Goal: Task Accomplishment & Management: Use online tool/utility

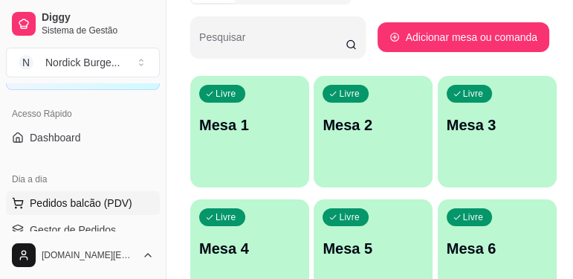
scroll to position [212, 0]
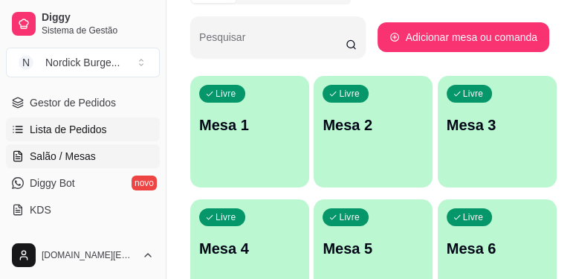
click at [104, 134] on link "Lista de Pedidos" at bounding box center [83, 129] width 154 height 24
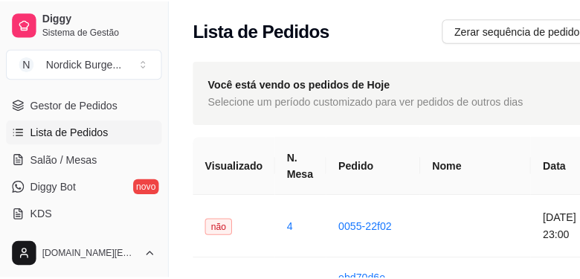
scroll to position [42, 0]
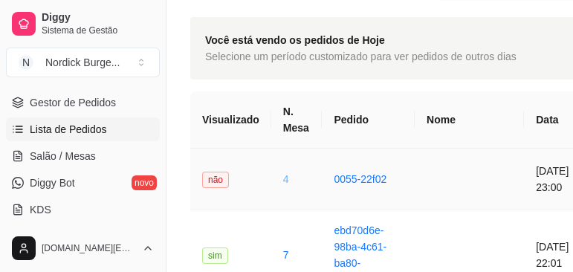
click at [283, 175] on link "4" at bounding box center [286, 179] width 6 height 12
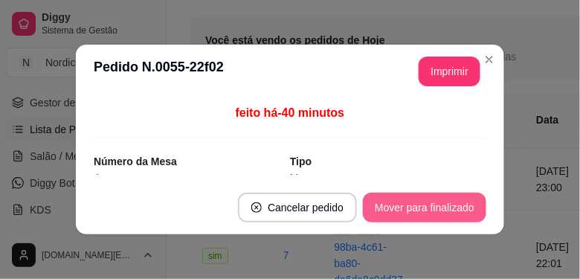
click at [404, 201] on button "Mover para finalizado" at bounding box center [424, 207] width 123 height 30
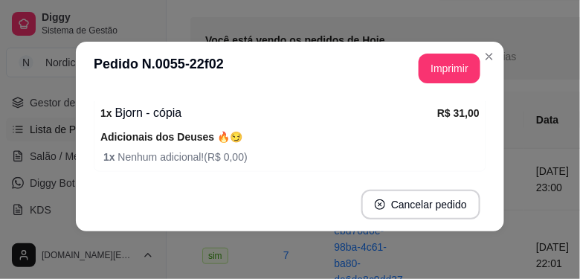
scroll to position [212, 0]
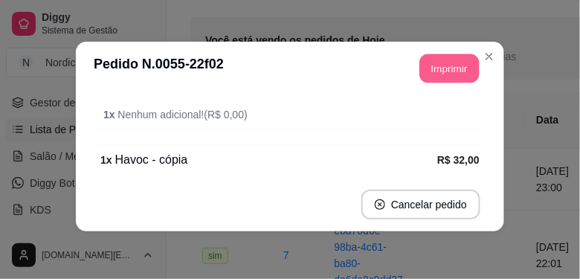
click at [461, 71] on button "Imprimir" at bounding box center [449, 68] width 59 height 29
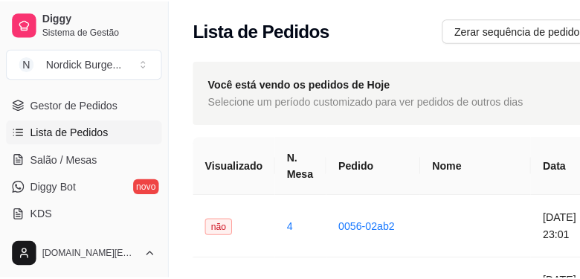
scroll to position [42, 0]
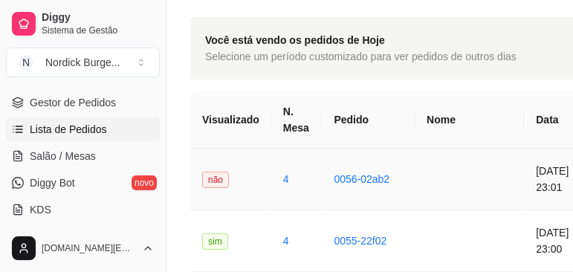
click at [276, 187] on td "4" at bounding box center [296, 180] width 51 height 62
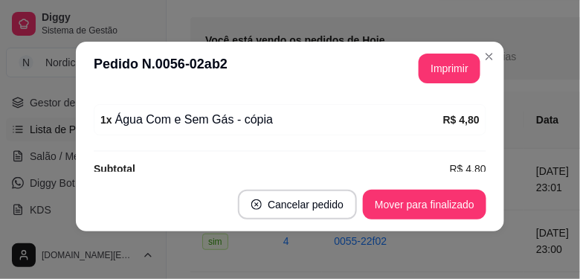
scroll to position [230, 0]
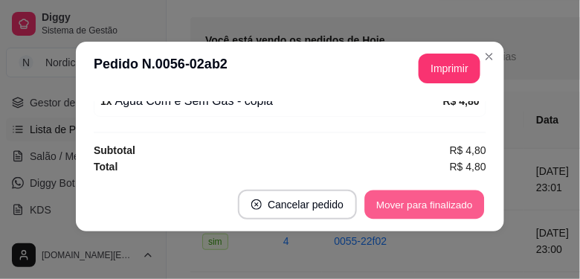
click at [435, 207] on button "Mover para finalizado" at bounding box center [425, 204] width 120 height 29
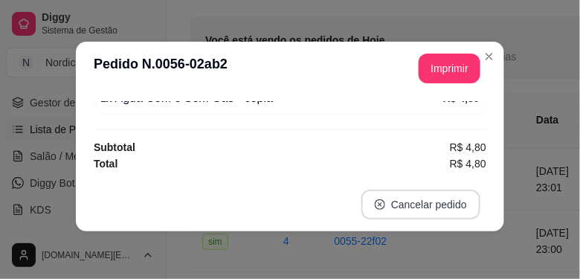
scroll to position [182, 0]
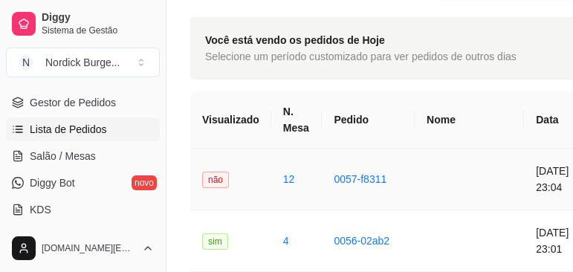
click at [257, 178] on td "não" at bounding box center [230, 180] width 81 height 62
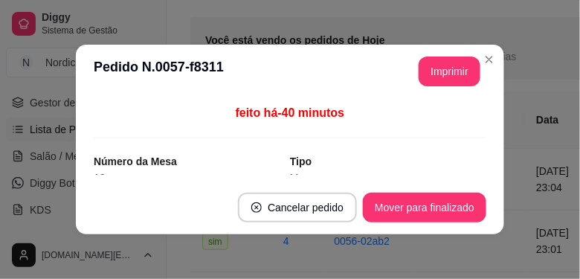
scroll to position [127, 0]
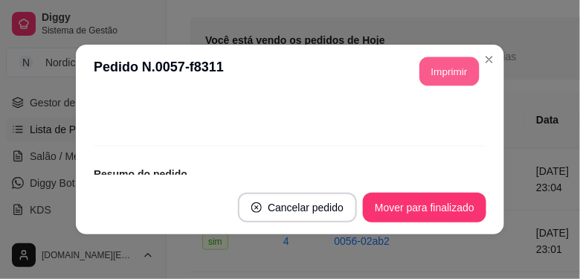
click at [423, 66] on button "Imprimir" at bounding box center [449, 71] width 59 height 29
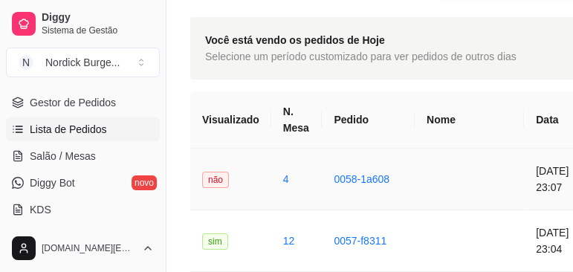
click at [291, 167] on td "4" at bounding box center [296, 180] width 51 height 62
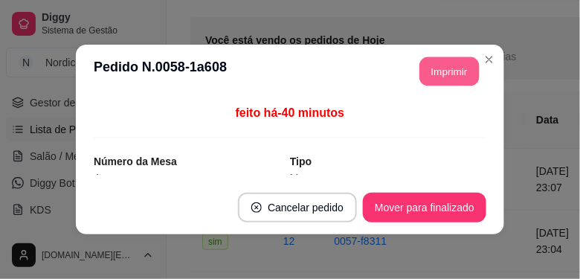
click at [448, 74] on button "Imprimir" at bounding box center [449, 71] width 59 height 29
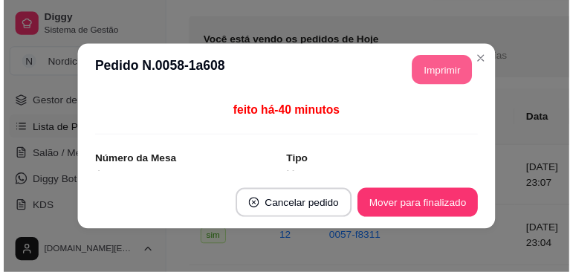
scroll to position [0, 0]
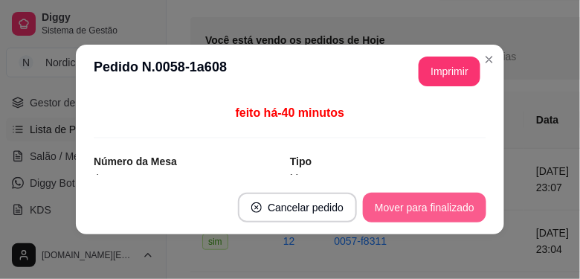
click at [450, 215] on button "Mover para finalizado" at bounding box center [424, 207] width 123 height 30
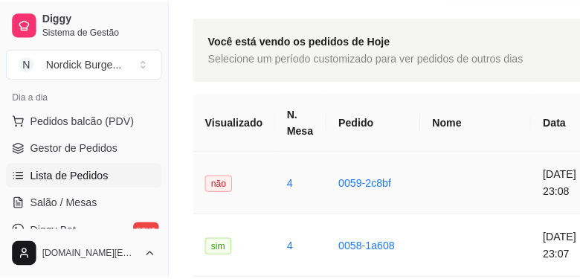
scroll to position [85, 0]
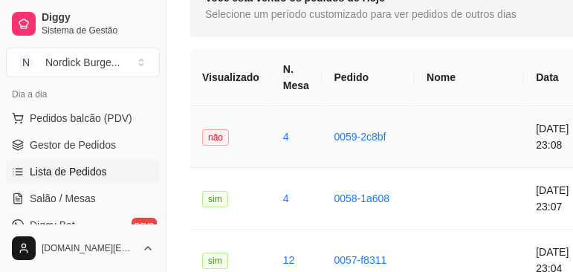
click at [253, 151] on td "não" at bounding box center [230, 137] width 81 height 62
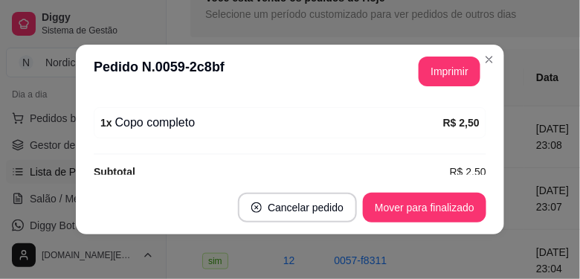
scroll to position [230, 0]
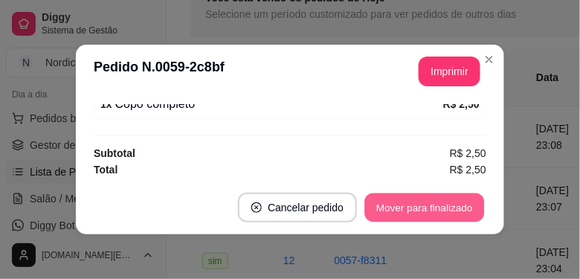
click at [422, 203] on button "Mover para finalizado" at bounding box center [425, 207] width 120 height 29
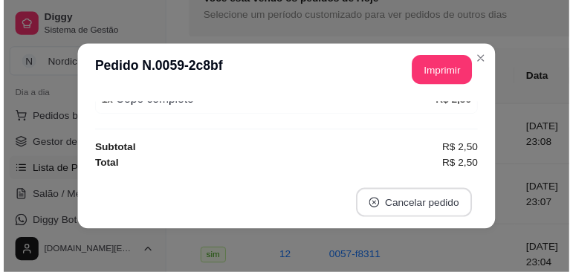
scroll to position [182, 0]
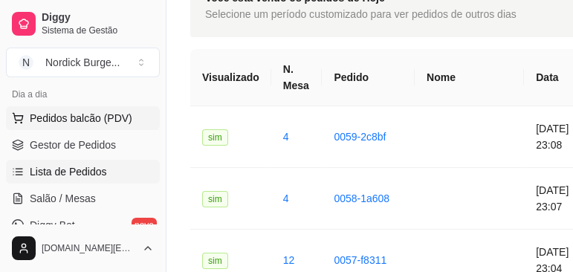
click at [101, 111] on span "Pedidos balcão (PDV)" at bounding box center [81, 118] width 103 height 15
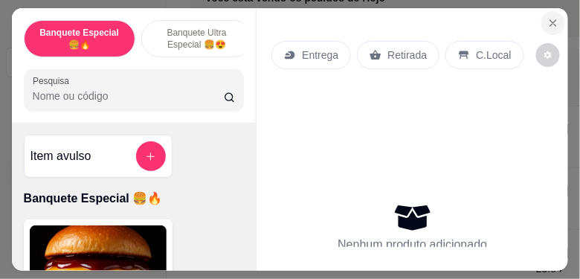
click at [553, 19] on icon "Close" at bounding box center [553, 23] width 12 height 12
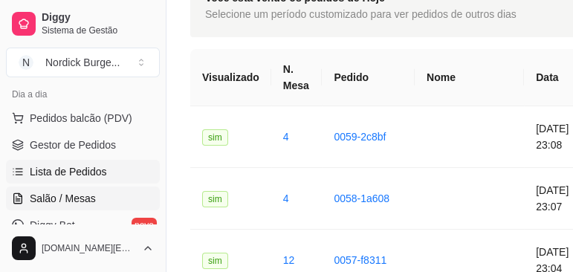
click at [61, 201] on span "Salão / Mesas" at bounding box center [63, 198] width 66 height 15
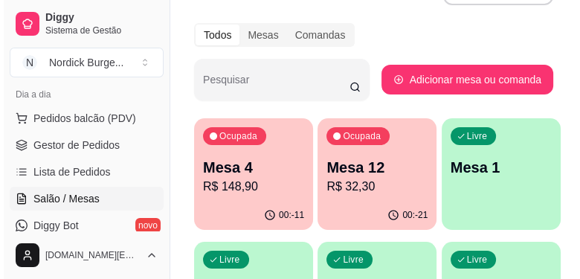
scroll to position [85, 0]
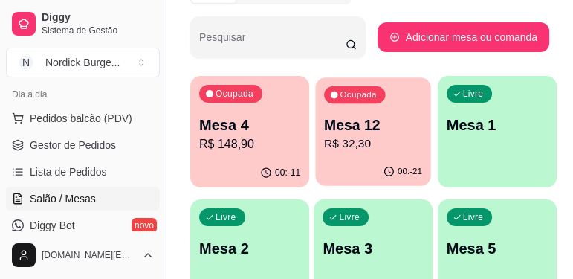
click at [348, 167] on div "00:-21" at bounding box center [373, 172] width 115 height 28
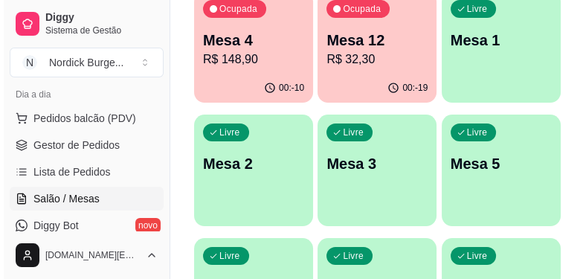
scroll to position [127, 0]
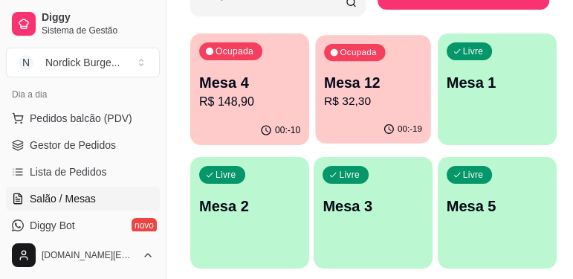
click at [357, 85] on p "Mesa 12" at bounding box center [373, 83] width 98 height 20
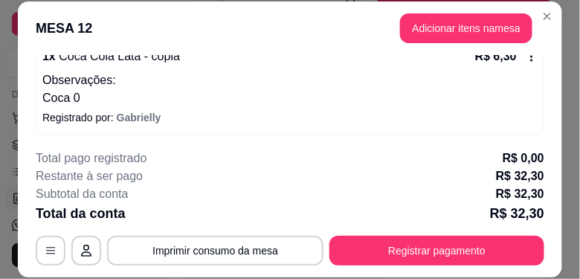
scroll to position [46, 0]
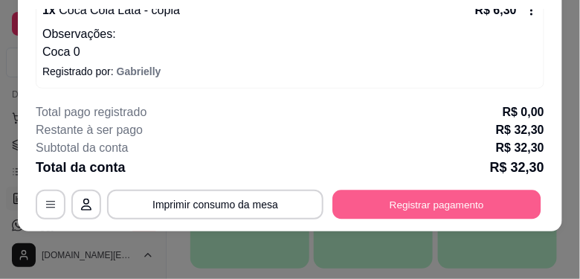
click at [441, 210] on button "Registrar pagamento" at bounding box center [437, 204] width 208 height 29
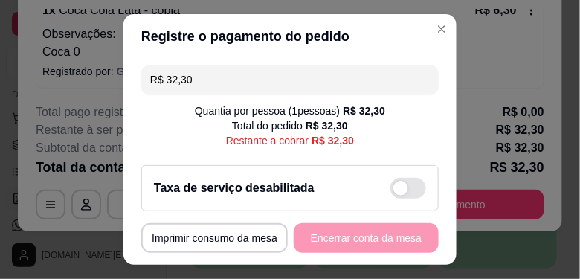
drag, startPoint x: 441, startPoint y: 209, endPoint x: 373, endPoint y: 199, distance: 68.3
click at [373, 198] on div "Taxa de serviço desabilitada" at bounding box center [290, 188] width 272 height 21
checkbox input "true"
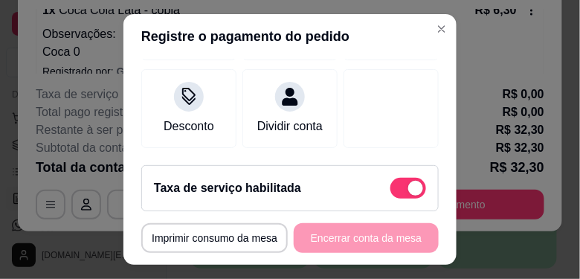
scroll to position [129, 0]
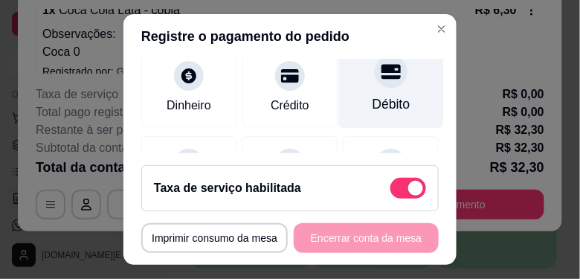
click at [390, 104] on div "Débito" at bounding box center [391, 103] width 38 height 19
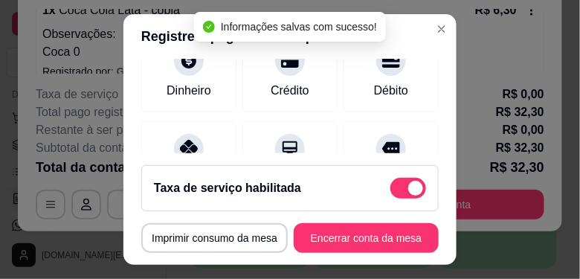
type input "R$ 0,00"
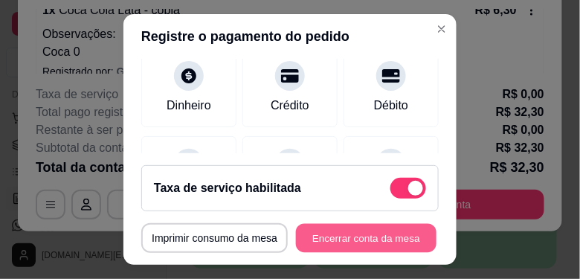
click at [334, 227] on button "Encerrar conta da mesa" at bounding box center [366, 238] width 140 height 29
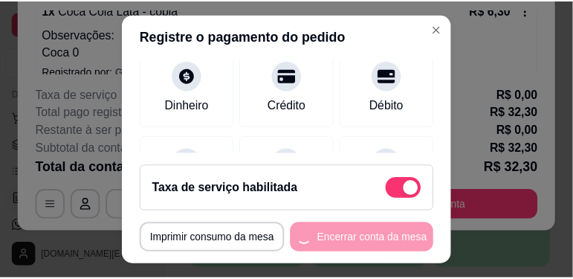
scroll to position [0, 0]
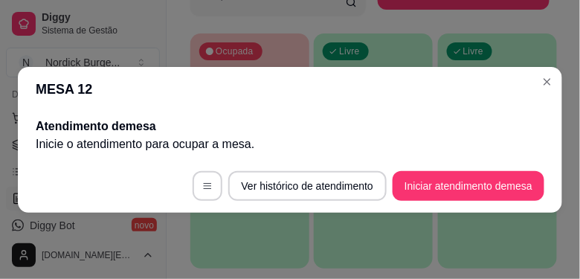
click at [551, 65] on div "MESA 12 Atendimento de mesa Inicie o atendimento para ocupar a mesa . Ver histó…" at bounding box center [290, 139] width 580 height 279
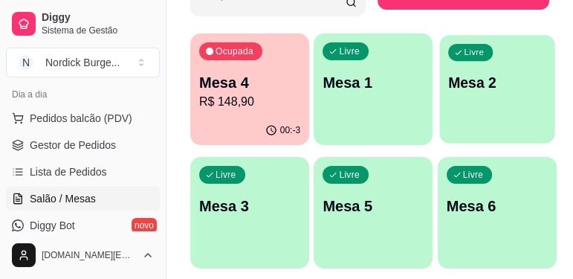
click at [546, 75] on div "Livre Mesa 2" at bounding box center [496, 80] width 115 height 91
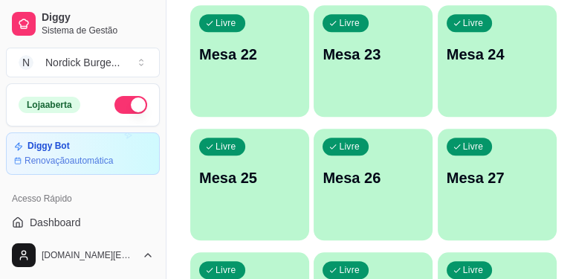
scroll to position [1163, 0]
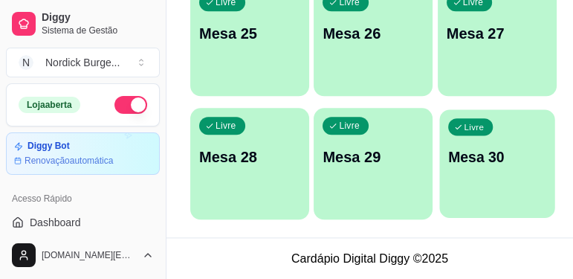
click at [464, 171] on div "Livre Mesa 30" at bounding box center [496, 154] width 115 height 91
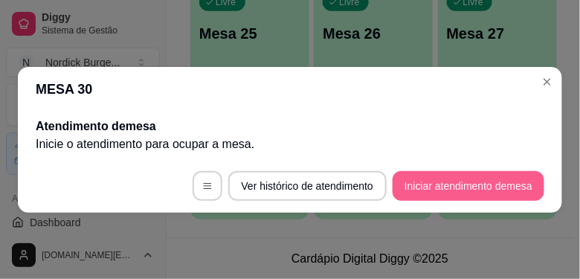
click at [453, 178] on button "Iniciar atendimento de mesa" at bounding box center [468, 186] width 152 height 30
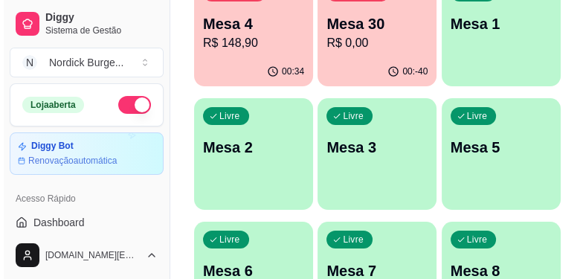
scroll to position [59, 0]
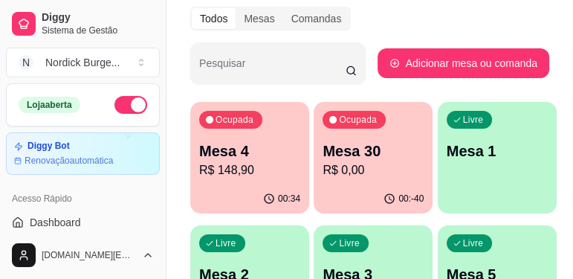
click at [265, 167] on p "R$ 148,90" at bounding box center [249, 170] width 101 height 18
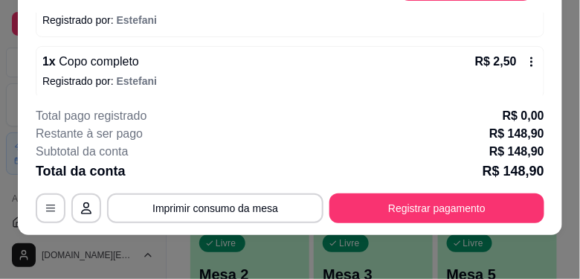
scroll to position [595, 0]
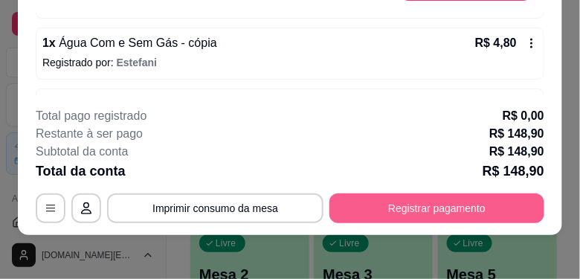
click at [465, 216] on button "Registrar pagamento" at bounding box center [436, 208] width 215 height 30
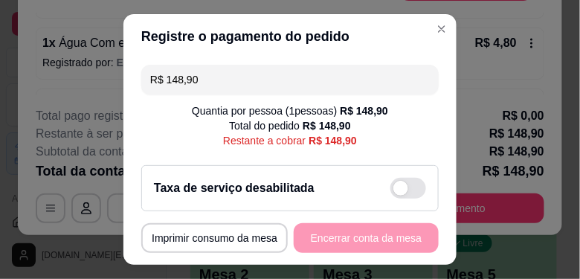
click at [386, 203] on div "Taxa de serviço desabilitada" at bounding box center [289, 188] width 297 height 46
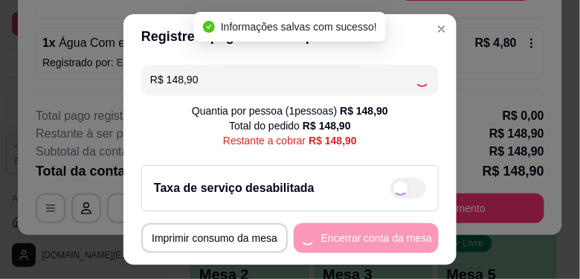
checkbox input "true"
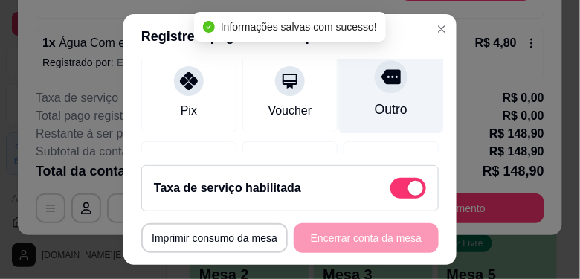
scroll to position [85, 0]
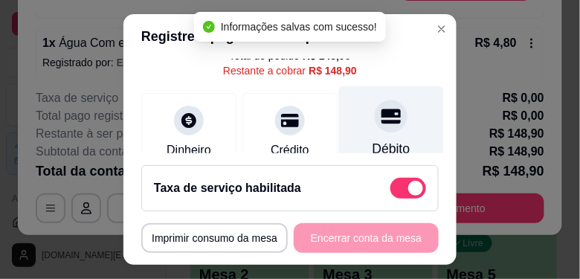
click at [381, 123] on icon at bounding box center [390, 115] width 19 height 19
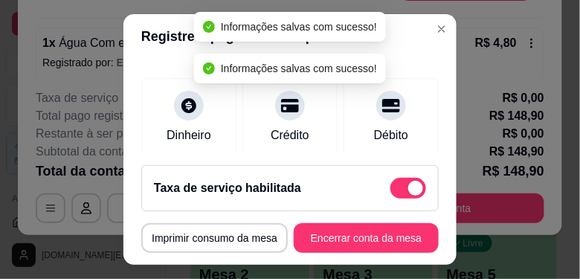
type input "R$ 0,00"
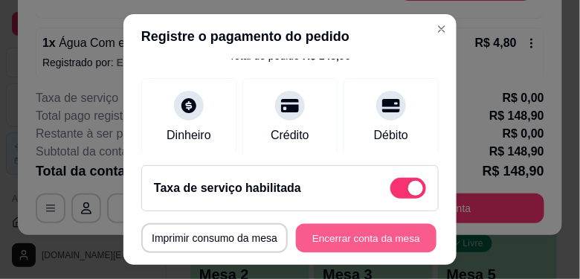
click at [358, 236] on button "Encerrar conta da mesa" at bounding box center [366, 238] width 140 height 29
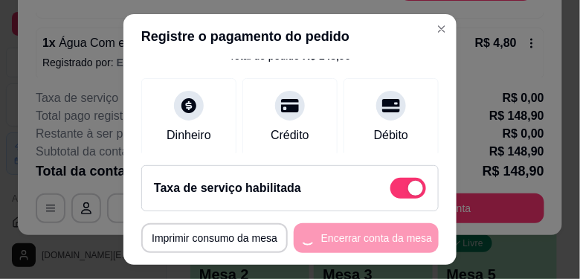
scroll to position [0, 0]
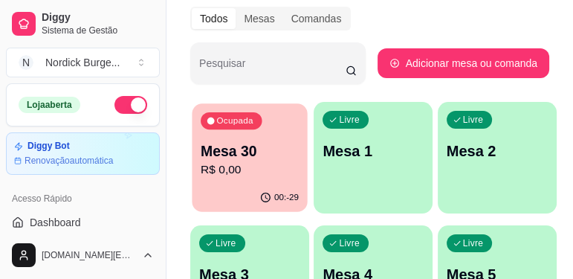
click at [230, 159] on p "Mesa 30" at bounding box center [250, 151] width 98 height 20
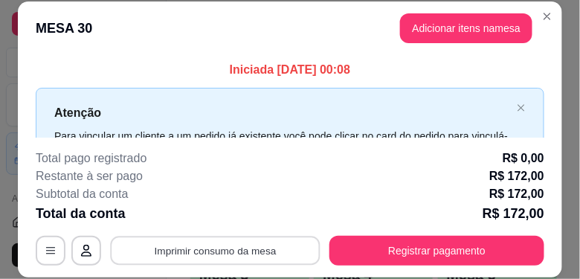
click at [248, 248] on button "Imprimir consumo da mesa" at bounding box center [215, 250] width 210 height 29
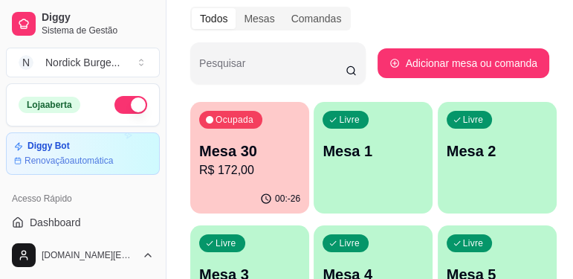
click at [221, 201] on div "00:-26" at bounding box center [249, 198] width 119 height 29
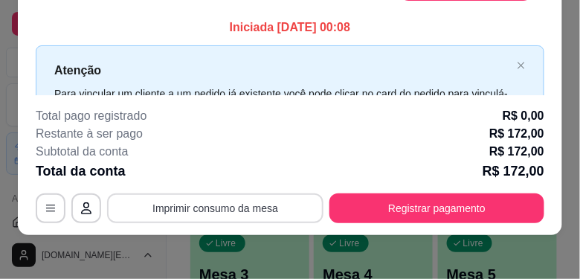
scroll to position [46, 0]
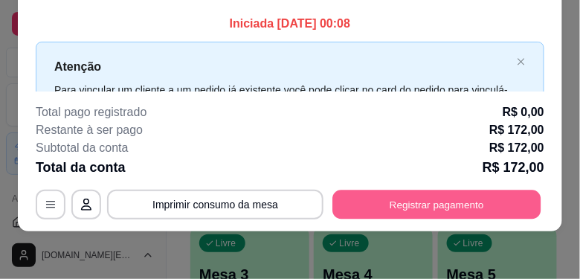
click at [428, 214] on button "Registrar pagamento" at bounding box center [437, 204] width 208 height 29
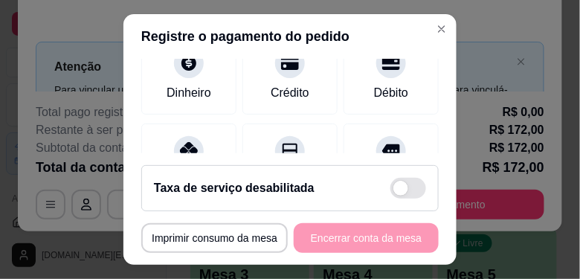
scroll to position [85, 0]
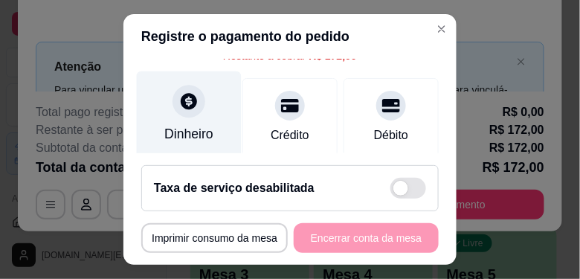
click at [188, 116] on div at bounding box center [188, 101] width 33 height 33
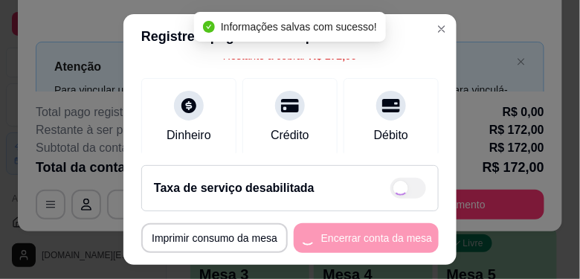
type input "R$ 0,00"
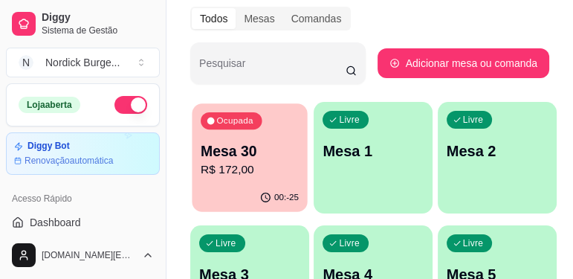
click at [300, 158] on div "Ocupada Mesa 30 R$ 172,00" at bounding box center [249, 143] width 115 height 80
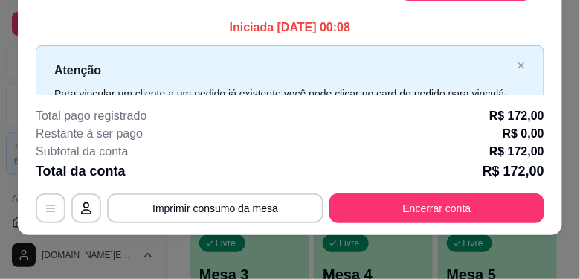
scroll to position [46, 0]
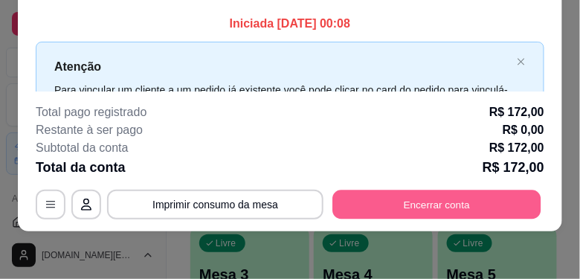
click at [444, 201] on button "Encerrar conta" at bounding box center [437, 204] width 208 height 29
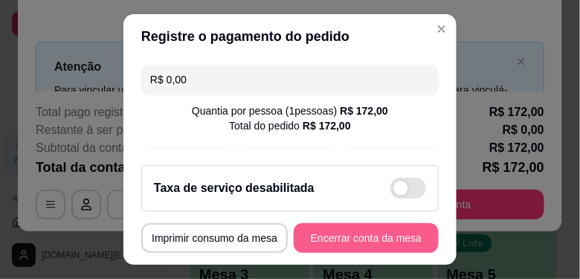
click at [380, 232] on button "Encerrar conta da mesa" at bounding box center [366, 238] width 145 height 30
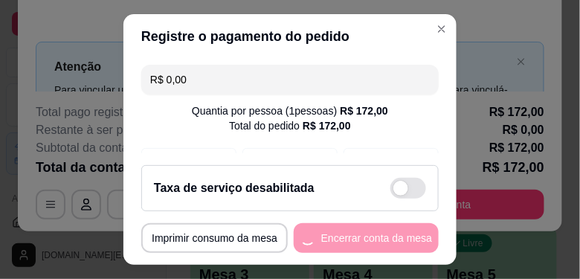
scroll to position [0, 0]
